Goal: Task Accomplishment & Management: Use online tool/utility

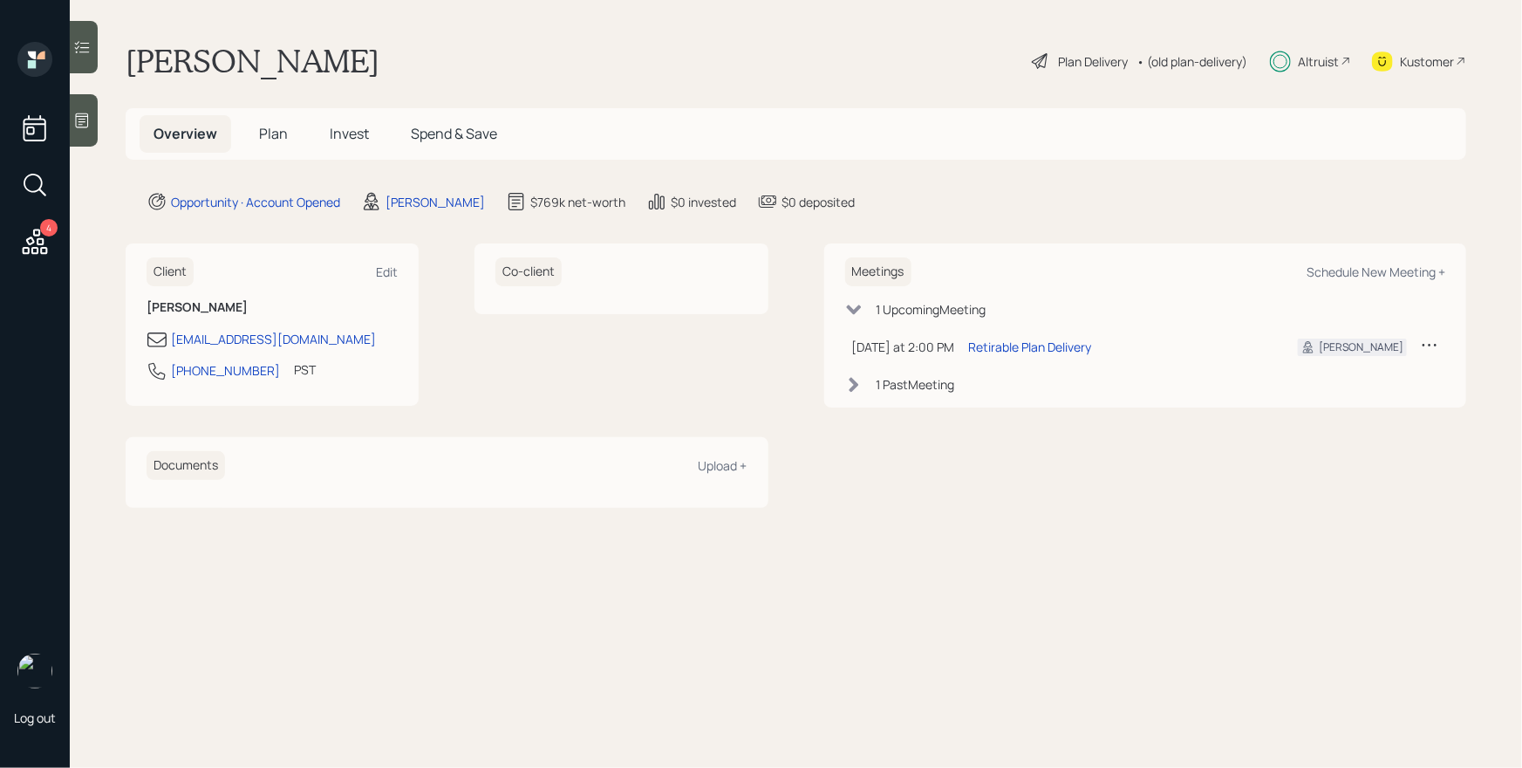
click at [44, 236] on icon at bounding box center [34, 241] width 31 height 31
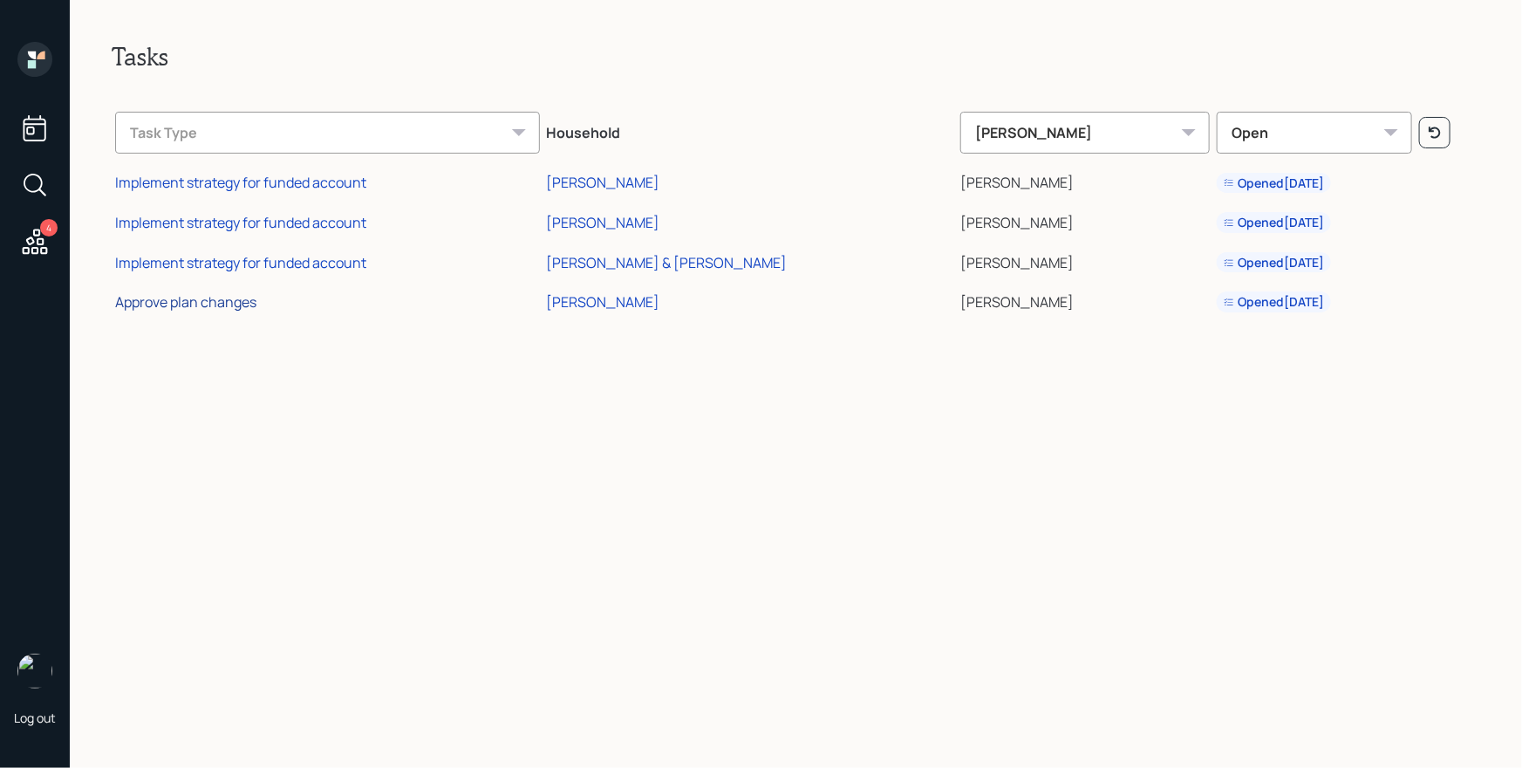
click at [210, 304] on div "Approve plan changes" at bounding box center [185, 301] width 141 height 19
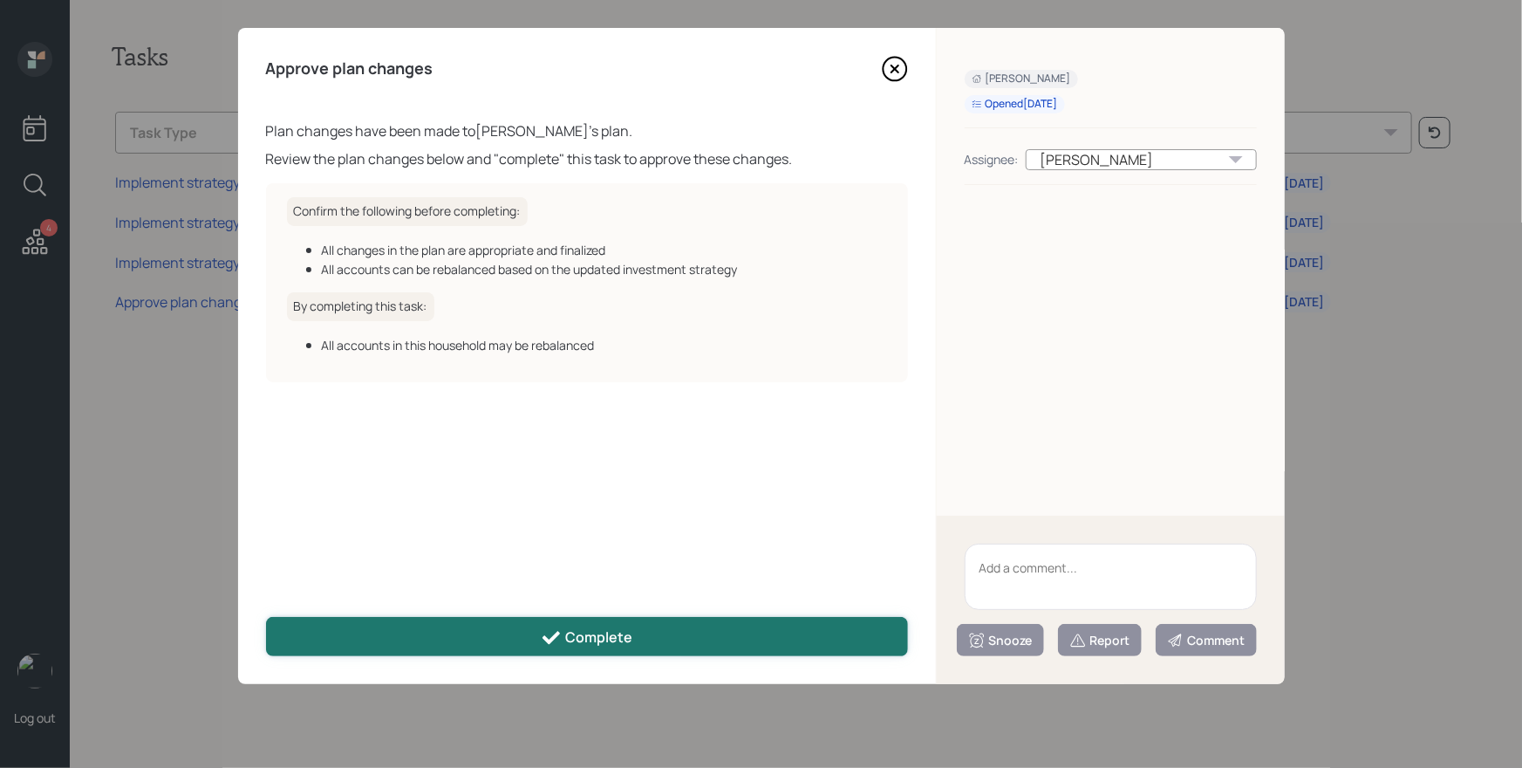
click at [663, 626] on button "Complete" at bounding box center [587, 636] width 642 height 39
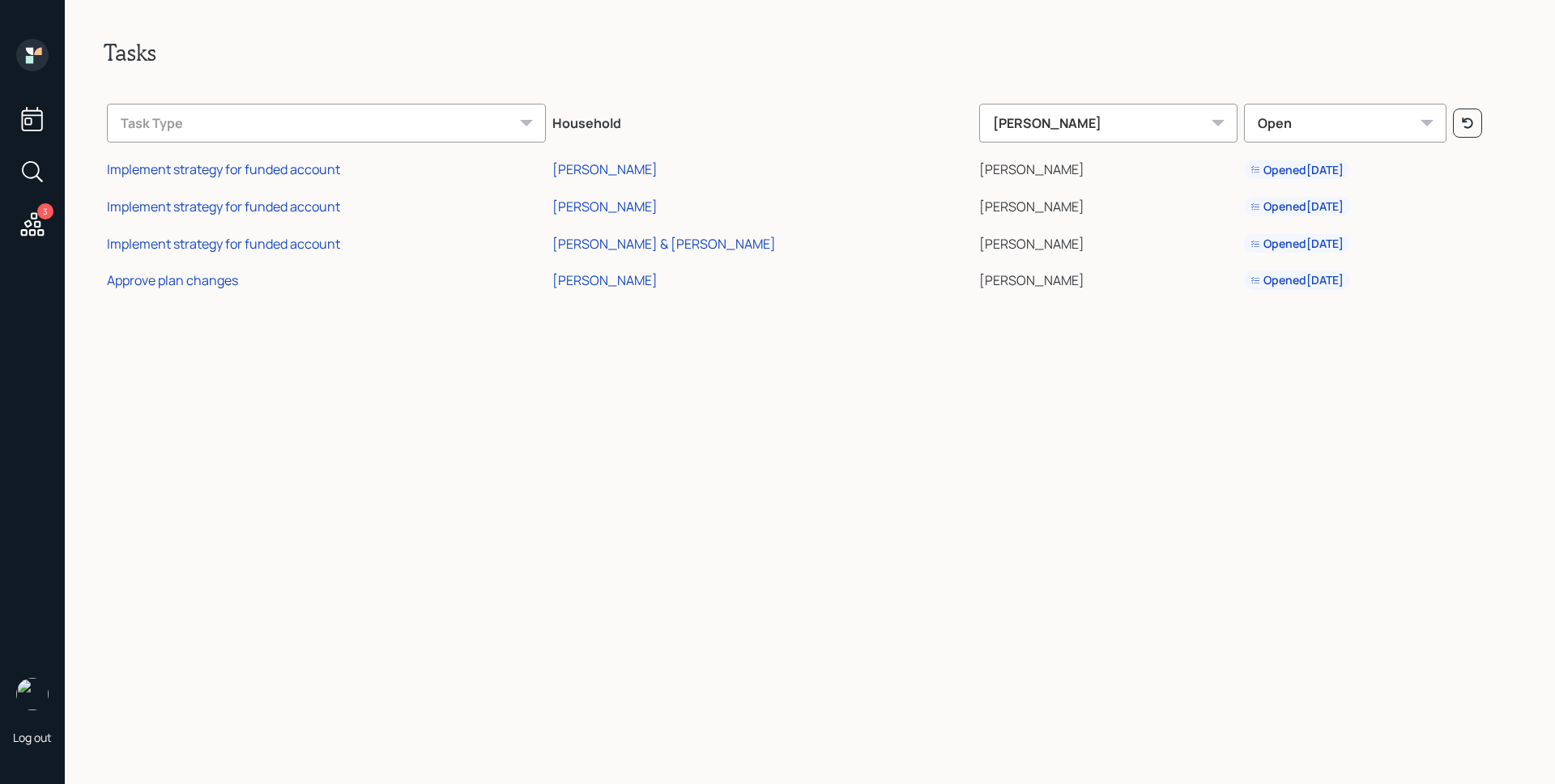
click at [35, 55] on icon at bounding box center [32, 55] width 32 height 32
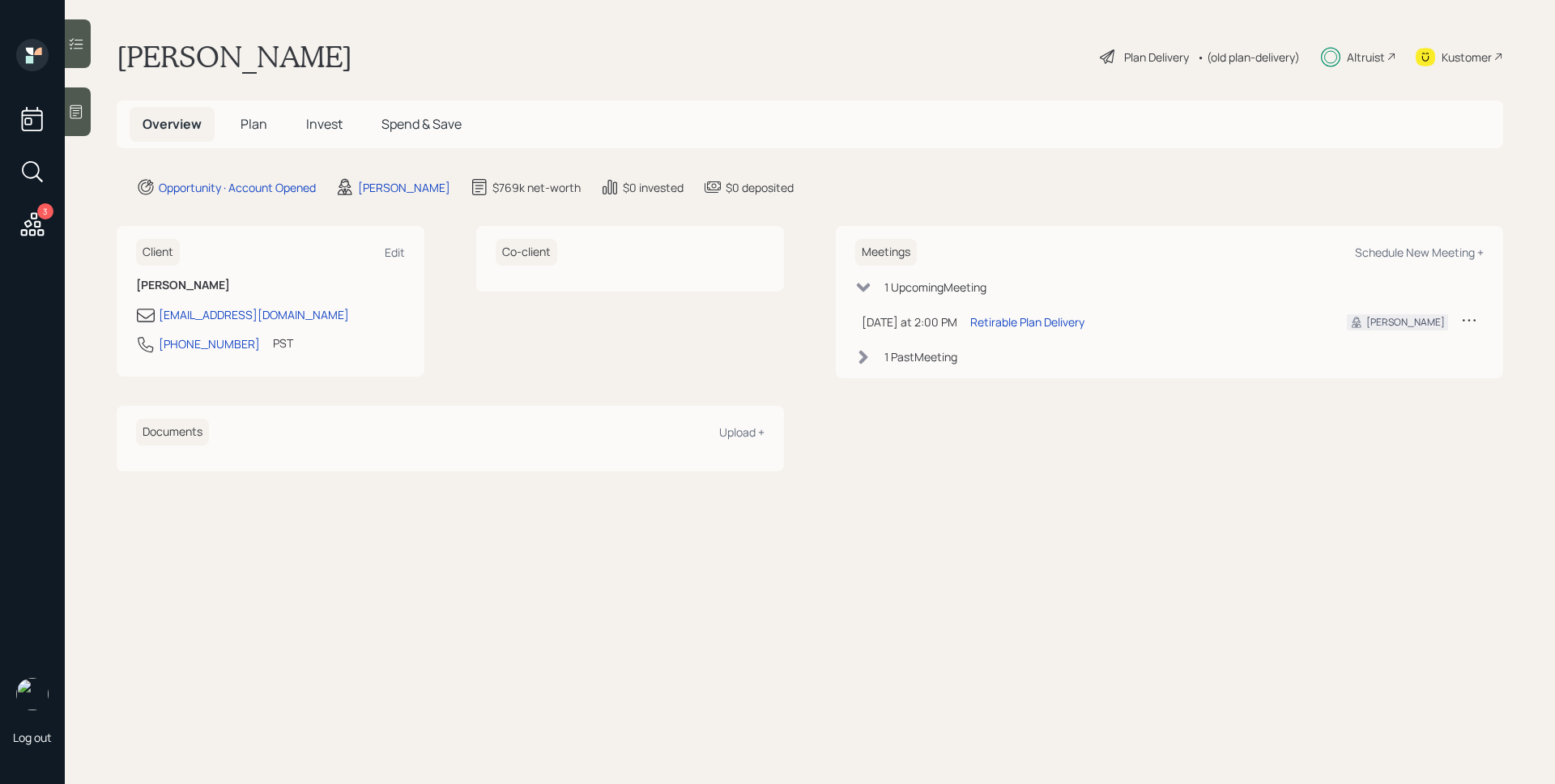
click at [313, 112] on h5 "Invest" at bounding box center [324, 124] width 62 height 35
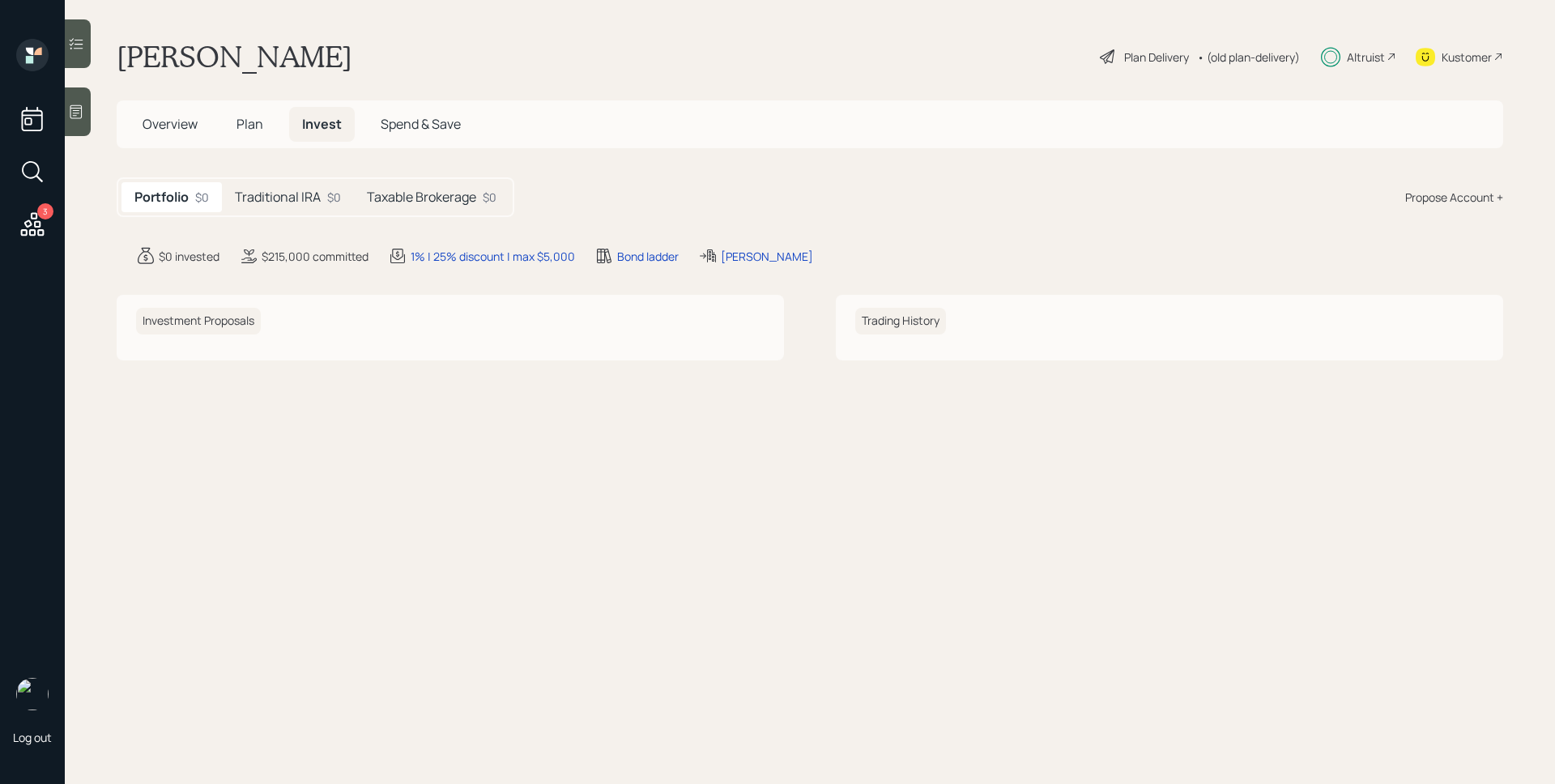
click at [310, 196] on h5 "Traditional IRA" at bounding box center [278, 197] width 85 height 16
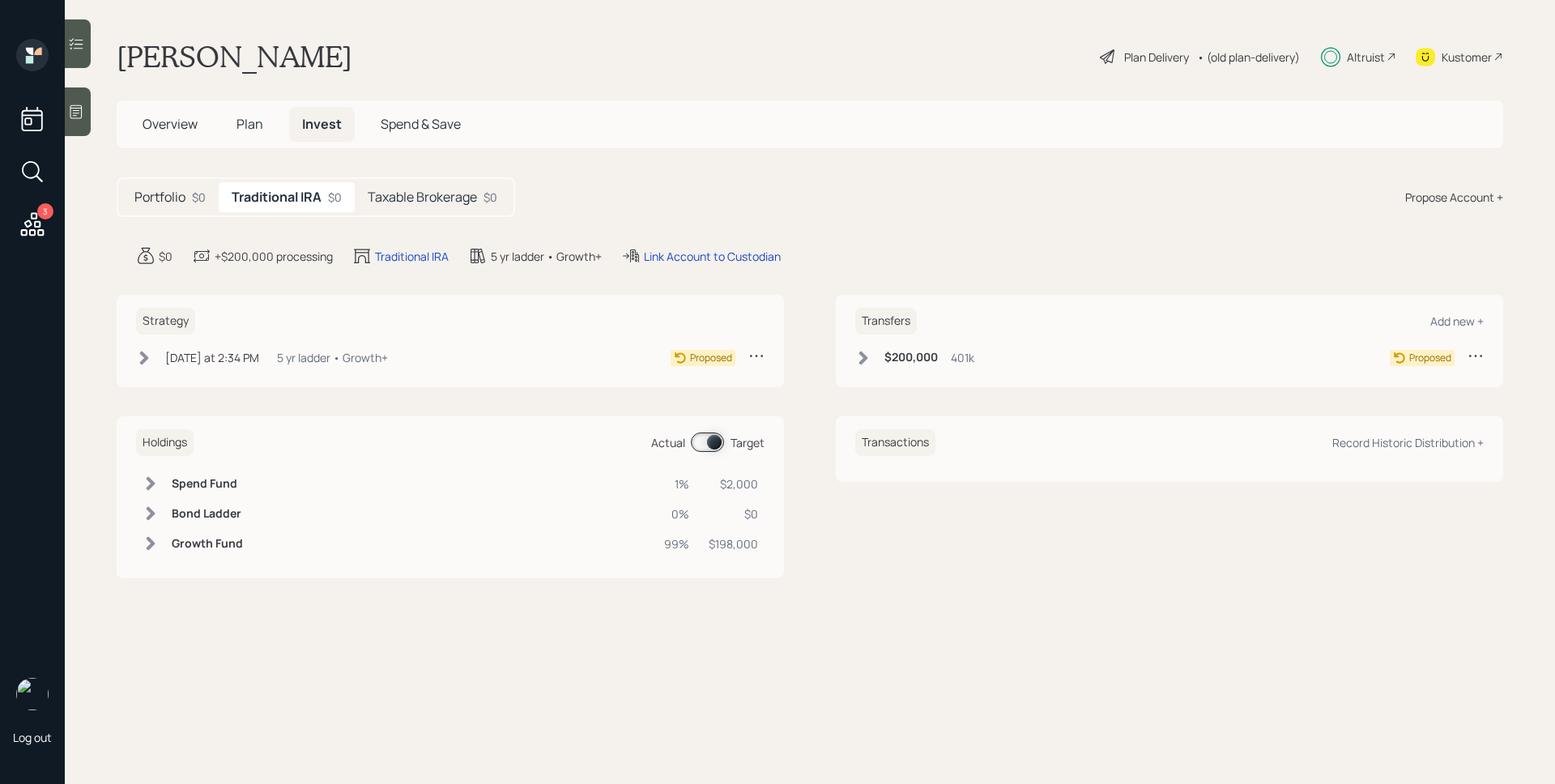
click at [266, 365] on div "[DATE] at 2:34 PM [DATE] 2:34 PM EDT 5 yr ladder • Growth+" at bounding box center [262, 357] width 252 height 20
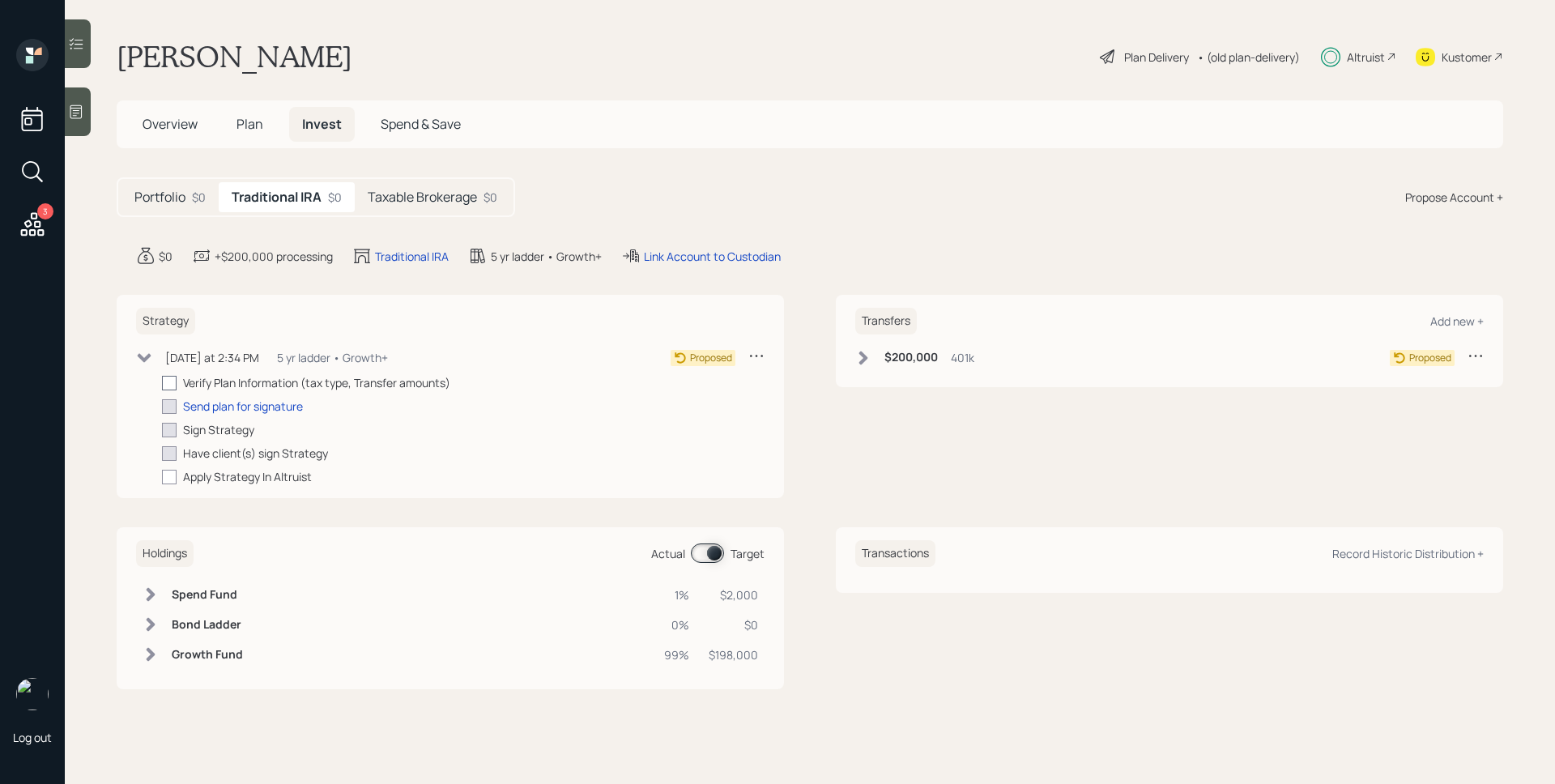
click at [175, 378] on div at bounding box center [169, 383] width 15 height 15
click at [162, 382] on input "checkbox" at bounding box center [162, 382] width 1 height 1
checkbox input "true"
click at [223, 409] on div "Send plan for signature" at bounding box center [242, 405] width 120 height 17
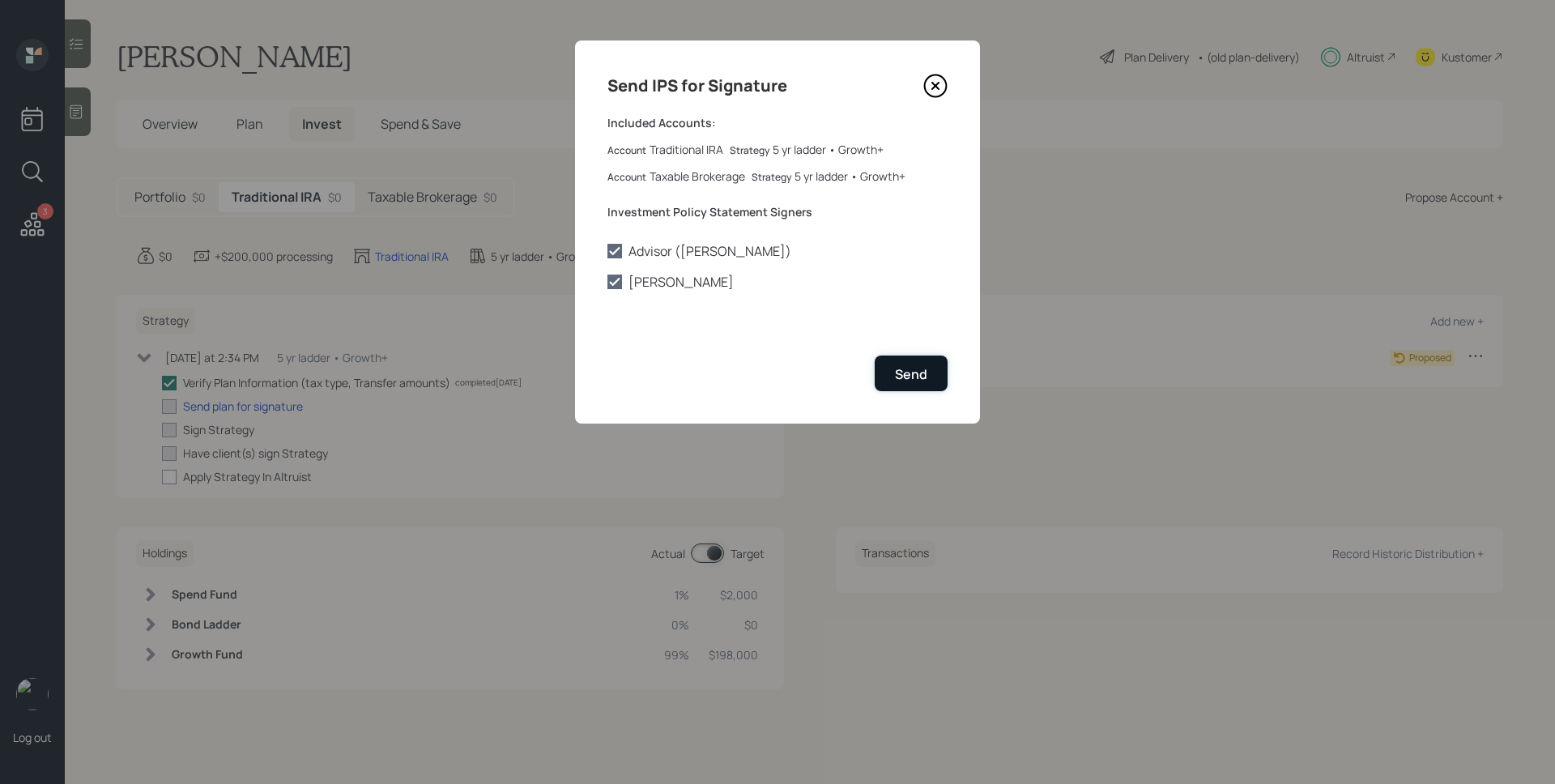
click at [917, 366] on div "Send" at bounding box center [911, 373] width 32 height 18
checkbox input "true"
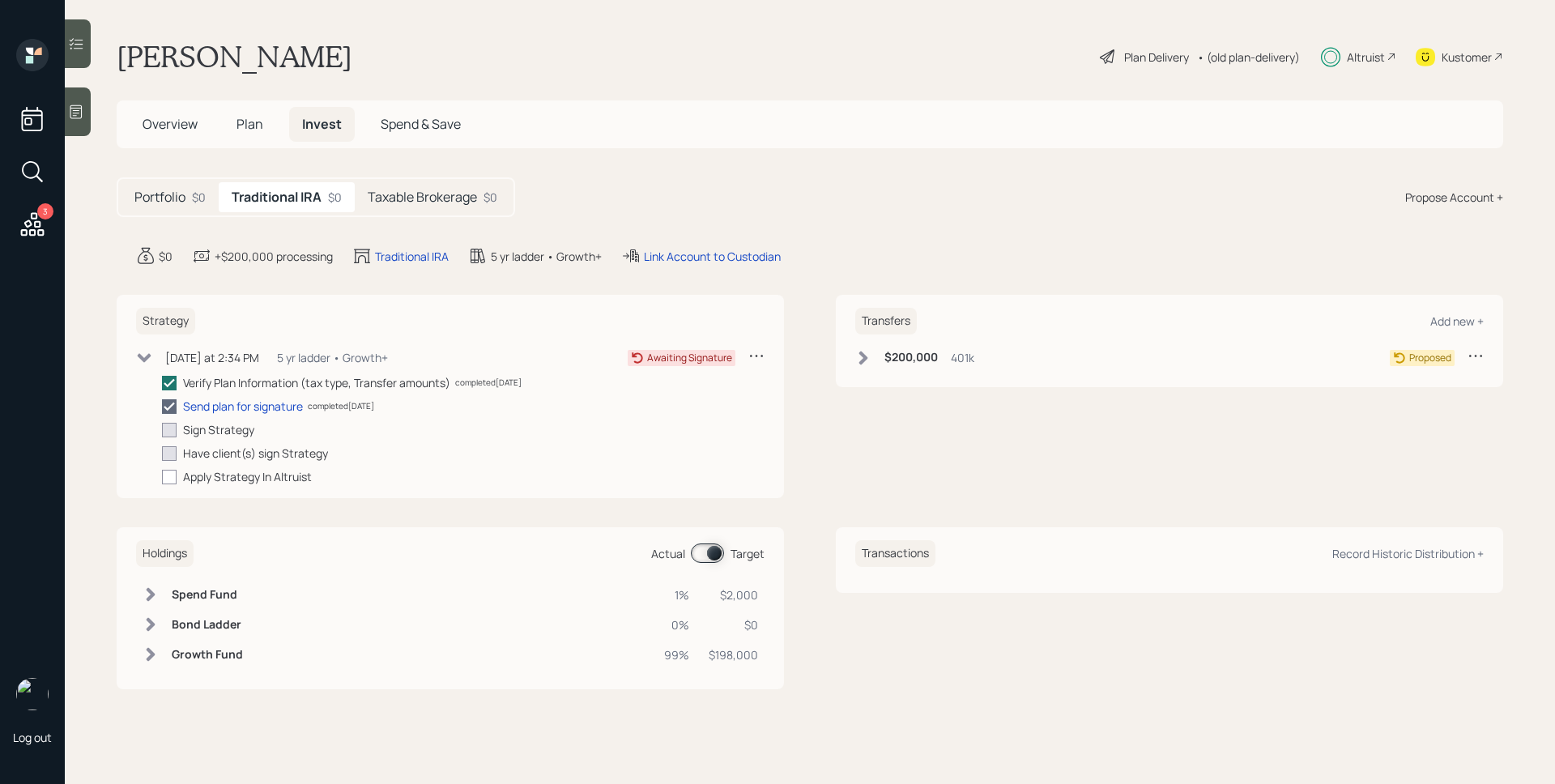
click at [455, 194] on h5 "Taxable Brokerage" at bounding box center [422, 197] width 110 height 16
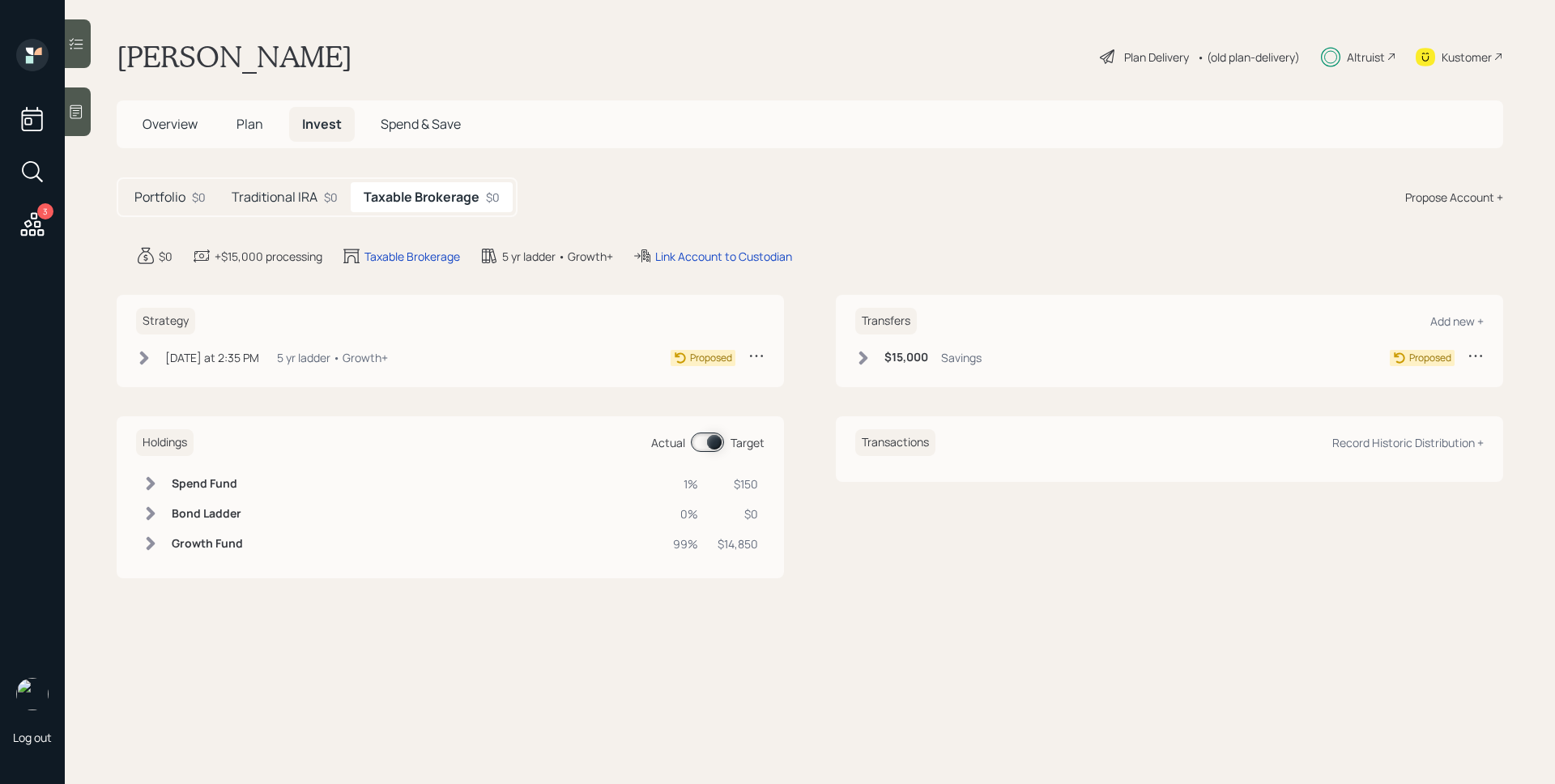
click at [222, 343] on div "Strategy [DATE] at 2:35 PM [DATE] 2:35 PM EDT 5 yr ladder • Growth+ Proposed" at bounding box center [450, 341] width 667 height 92
click at [225, 353] on div "[DATE] at 2:35 PM" at bounding box center [212, 357] width 94 height 17
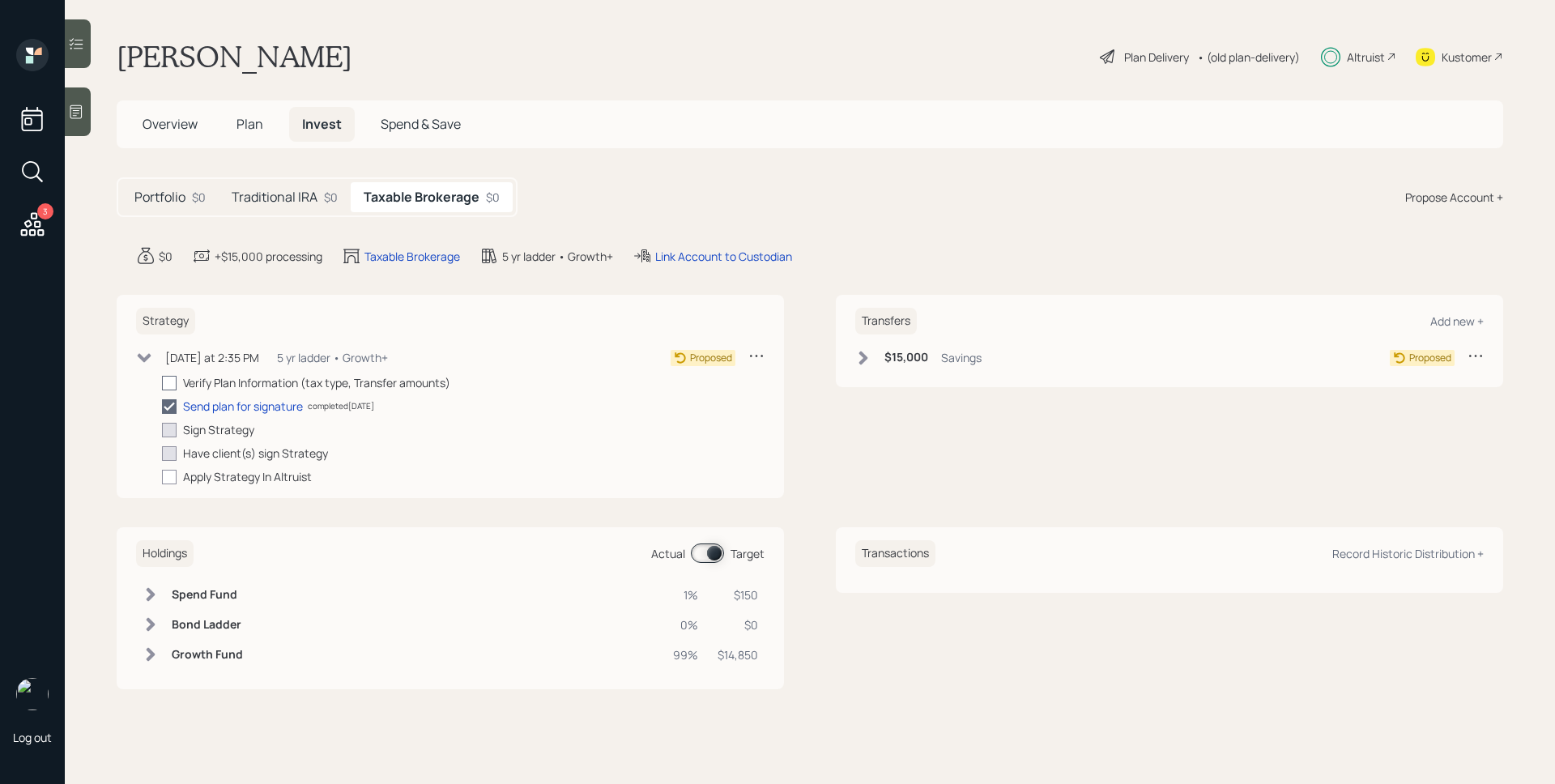
click at [169, 386] on div at bounding box center [169, 383] width 15 height 15
click at [162, 383] on input "checkbox" at bounding box center [162, 382] width 1 height 1
checkbox input "true"
click at [910, 365] on div "$15,000 Savings" at bounding box center [918, 357] width 126 height 20
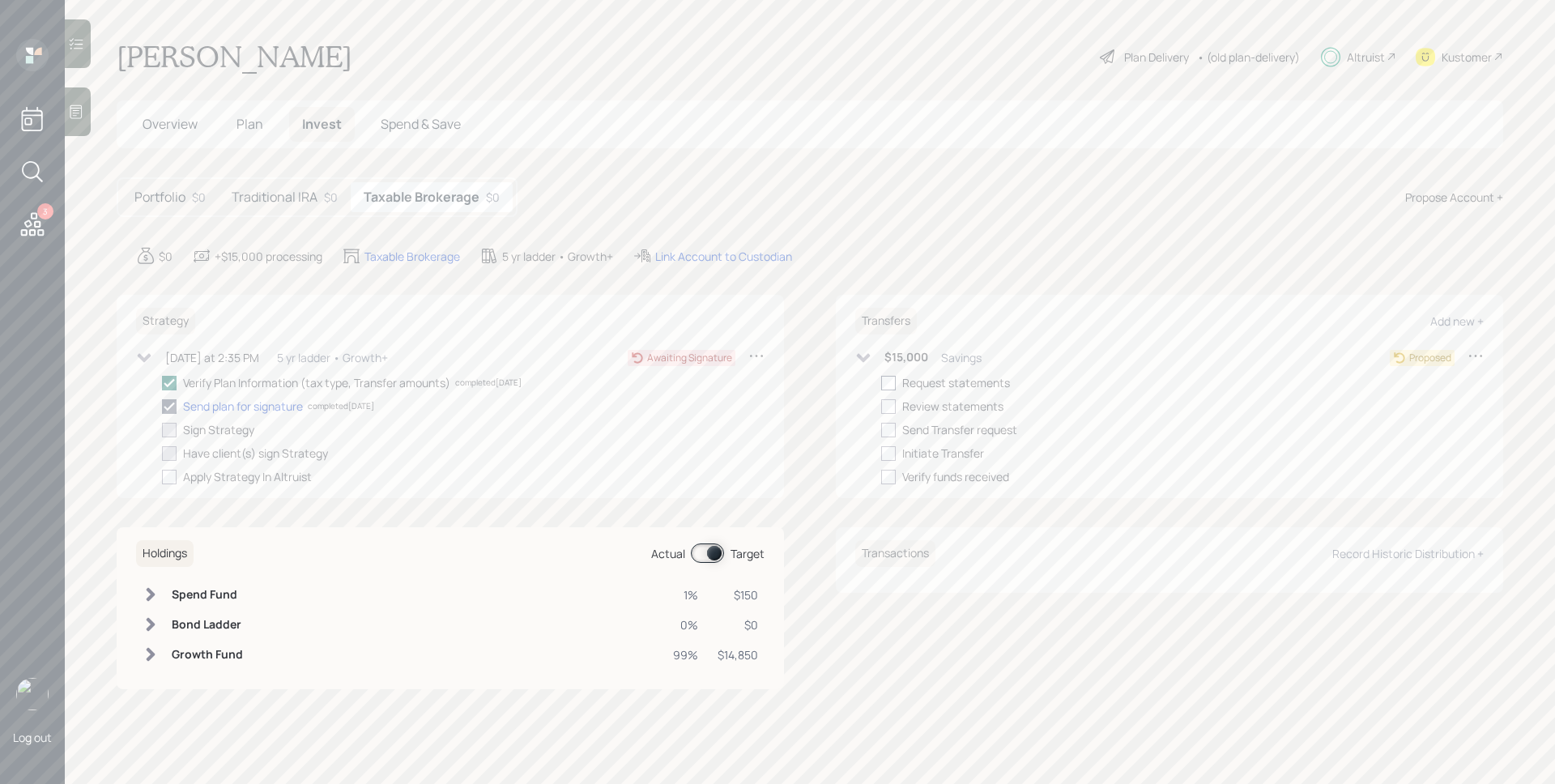
click at [898, 383] on label at bounding box center [891, 382] width 21 height 17
click at [881, 383] on input "checkbox" at bounding box center [880, 382] width 1 height 1
checkbox input "true"
click at [300, 202] on h5 "Traditional IRA" at bounding box center [275, 197] width 85 height 16
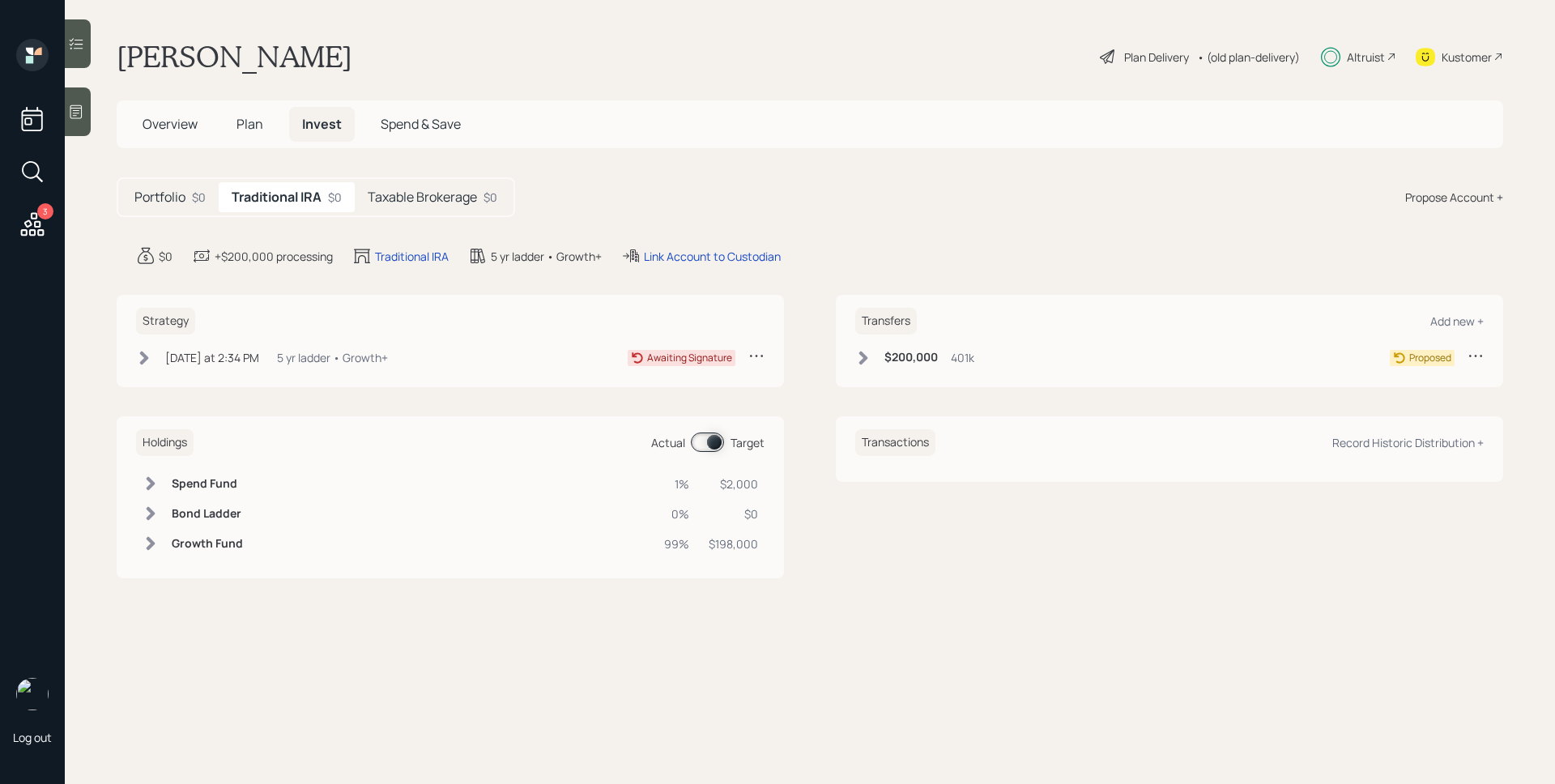
click at [901, 358] on h6 "$200,000" at bounding box center [912, 357] width 54 height 14
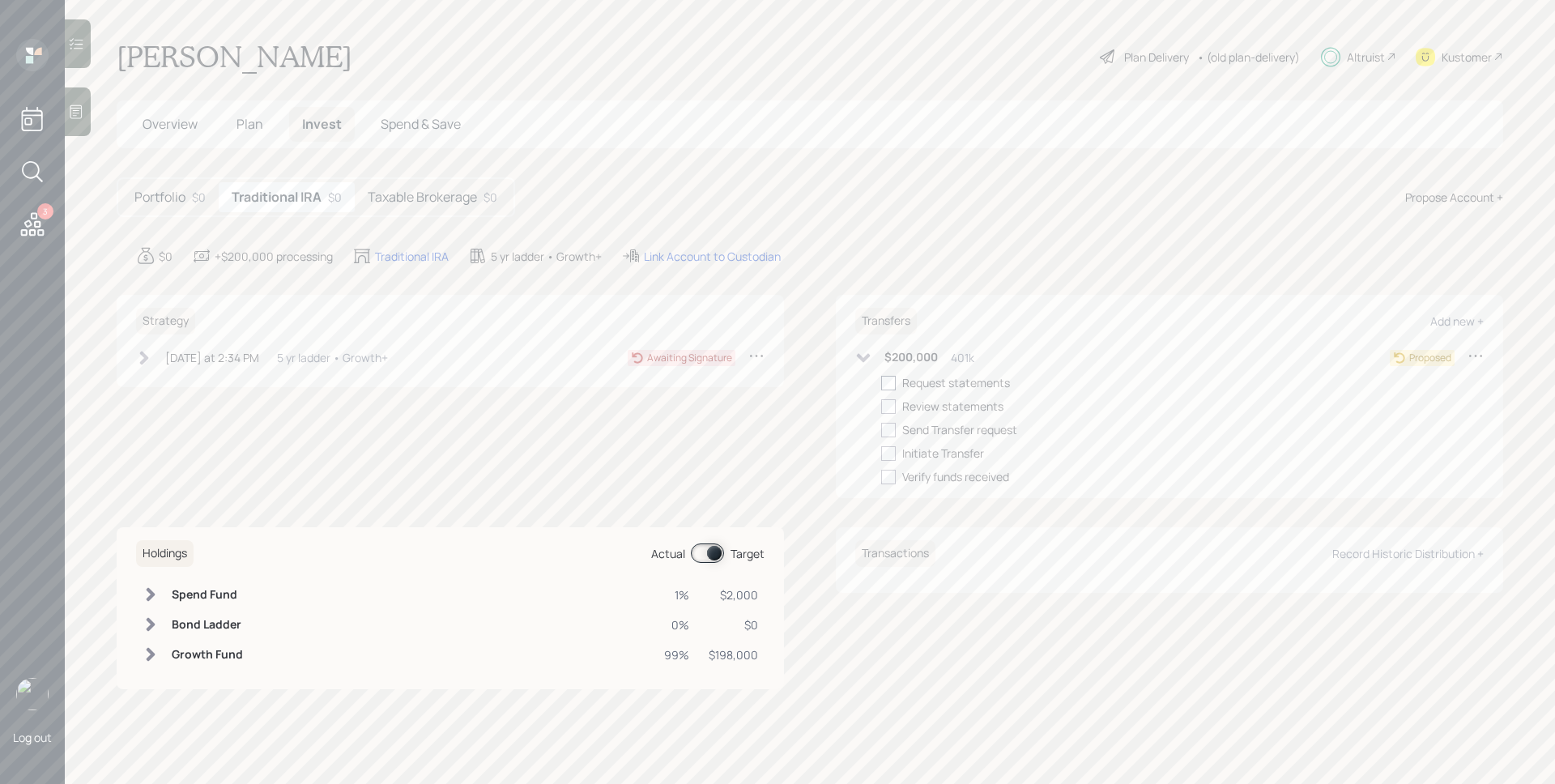
click at [884, 385] on div at bounding box center [888, 383] width 15 height 15
click at [881, 383] on input "checkbox" at bounding box center [880, 382] width 1 height 1
checkbox input "true"
click at [1378, 64] on div "Altruist" at bounding box center [1366, 57] width 38 height 17
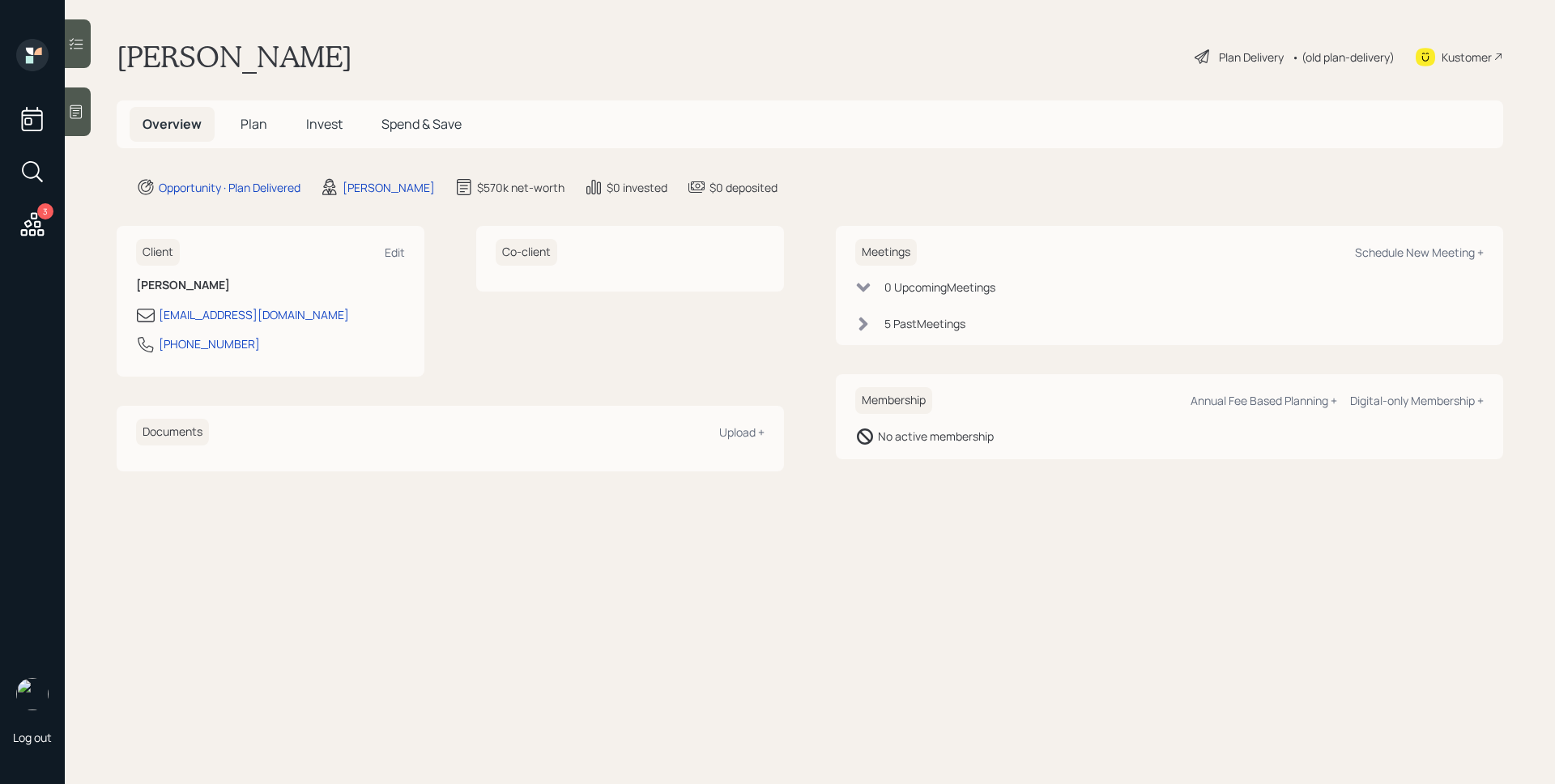
click at [303, 120] on h5 "Invest" at bounding box center [324, 124] width 62 height 35
